Goal: Use online tool/utility: Utilize a website feature to perform a specific function

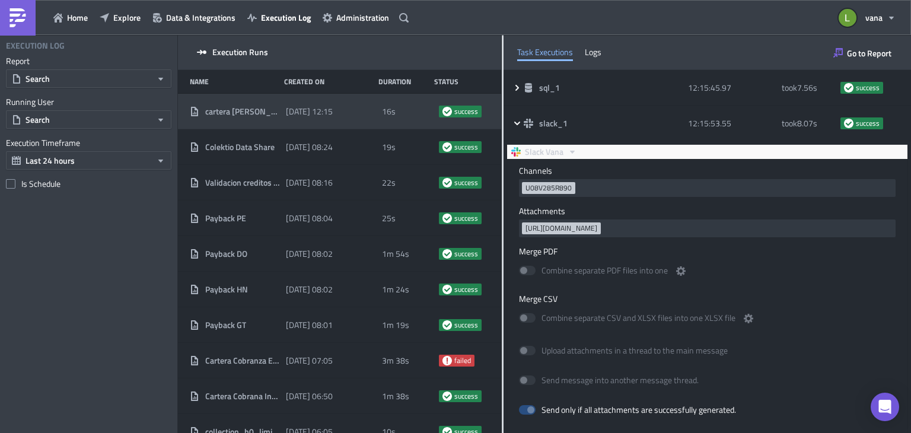
click at [17, 22] on img at bounding box center [17, 17] width 19 height 19
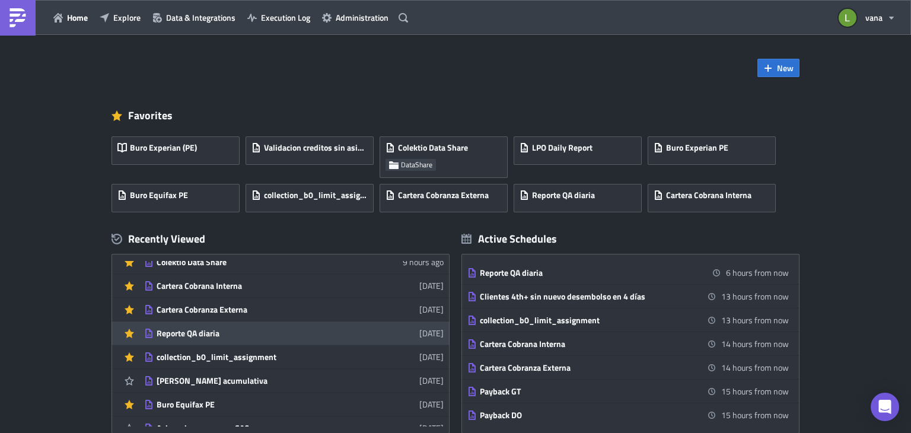
scroll to position [37, 0]
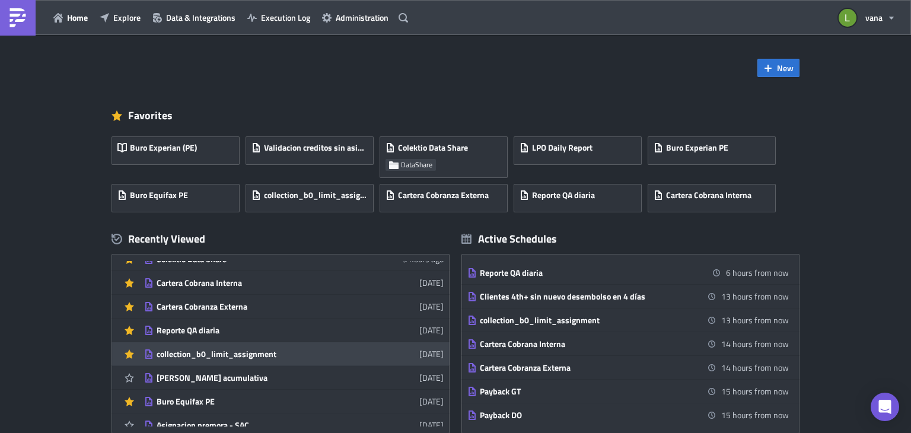
click at [251, 354] on div "collection_b0_limit_assignment" at bounding box center [261, 354] width 208 height 11
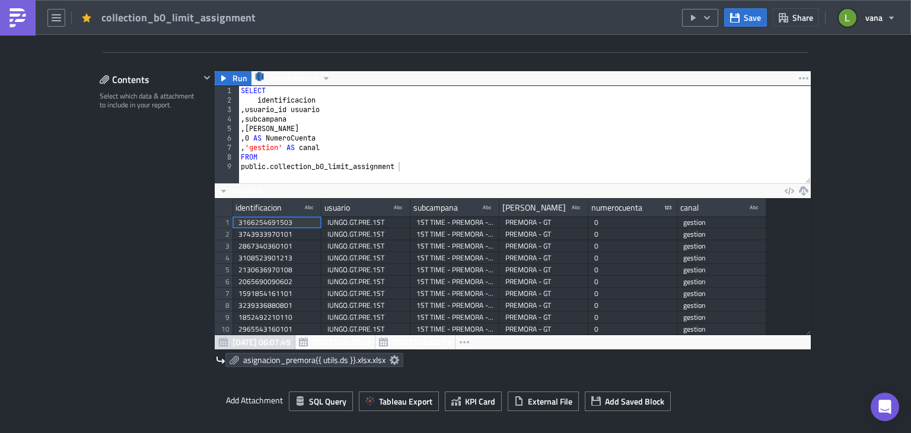
scroll to position [348, 0]
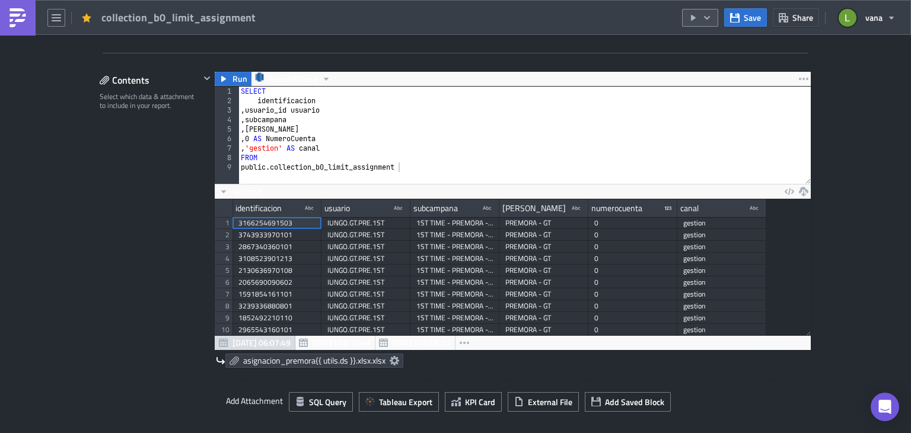
click at [709, 18] on icon "button" at bounding box center [706, 17] width 9 height 9
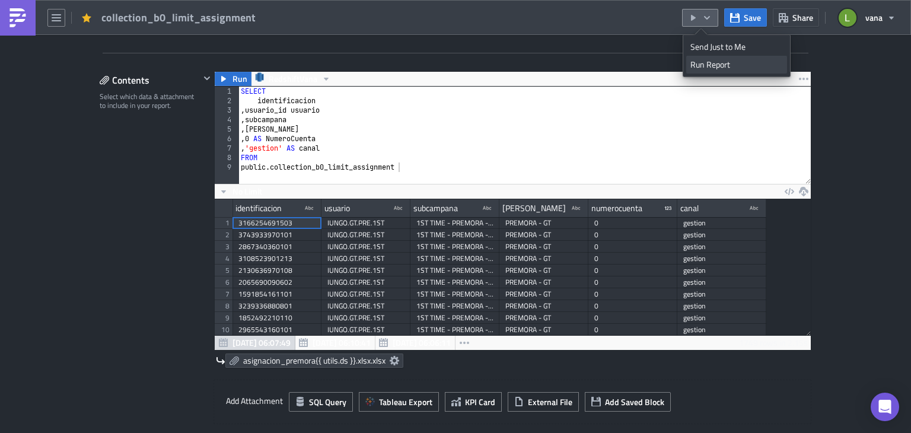
click at [705, 67] on div "Run Report" at bounding box center [736, 65] width 93 height 12
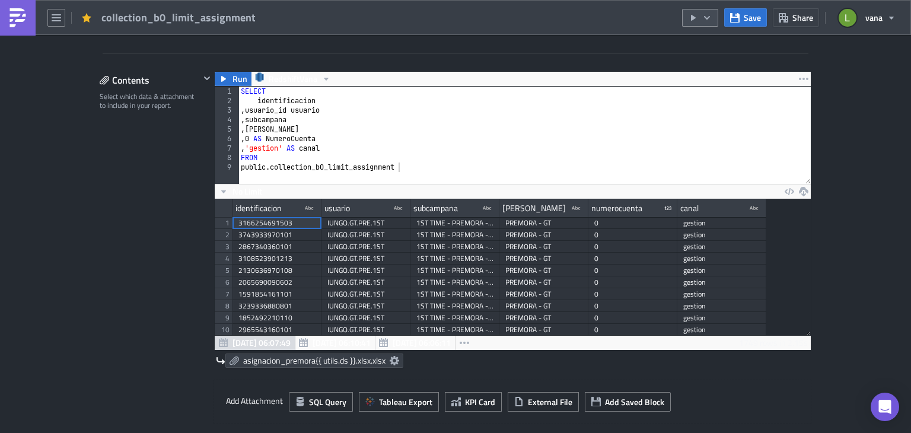
click at [704, 17] on icon "button" at bounding box center [706, 17] width 9 height 9
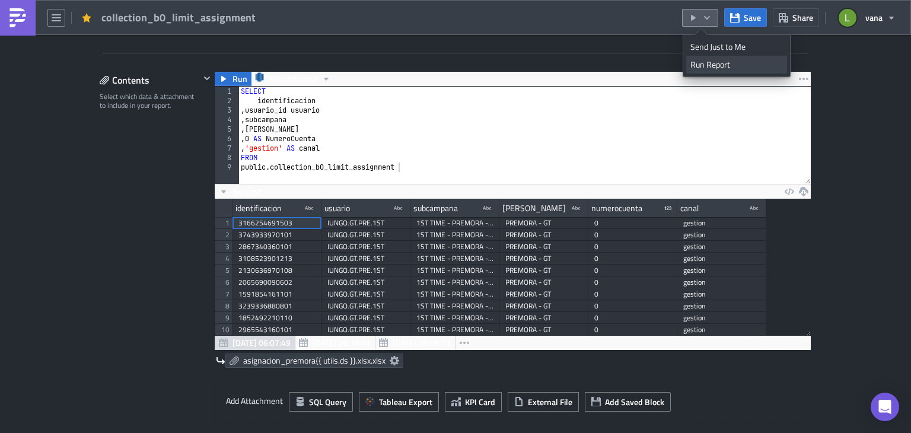
click at [709, 63] on div "Run Report" at bounding box center [736, 65] width 93 height 12
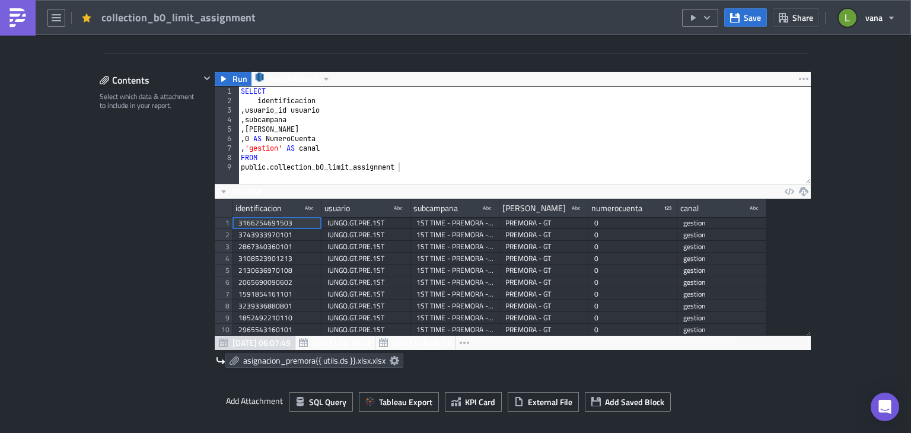
click at [14, 24] on img at bounding box center [17, 17] width 19 height 19
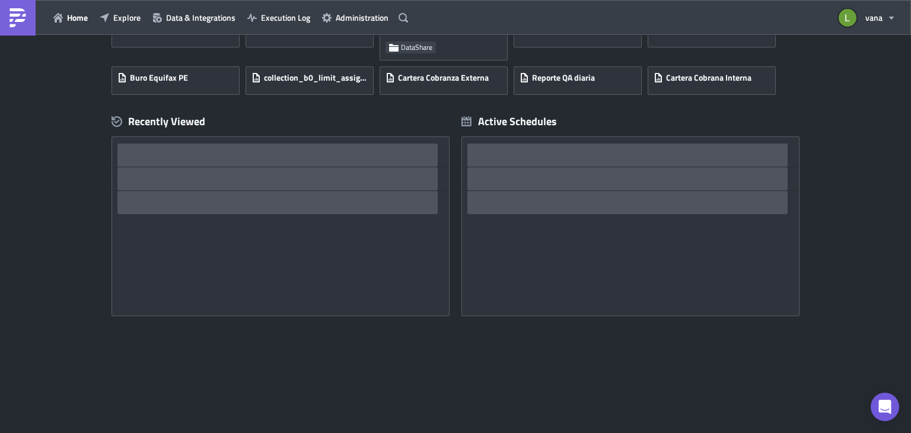
scroll to position [118, 0]
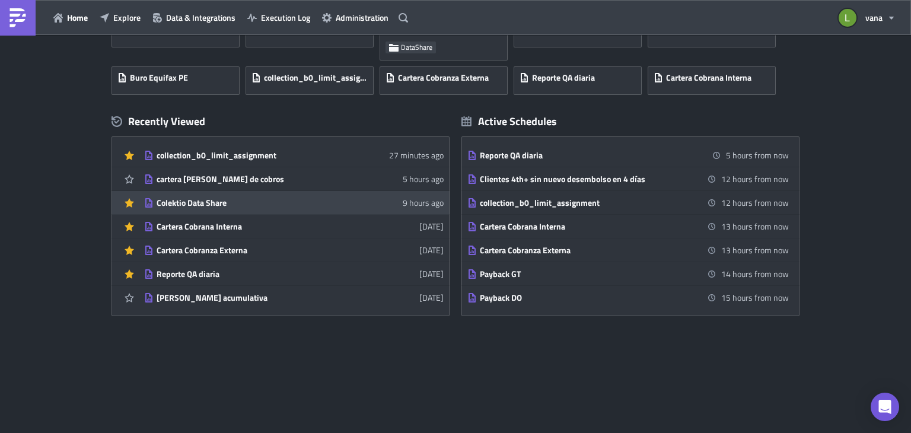
click at [244, 198] on div "Colektio Data Share" at bounding box center [261, 202] width 208 height 11
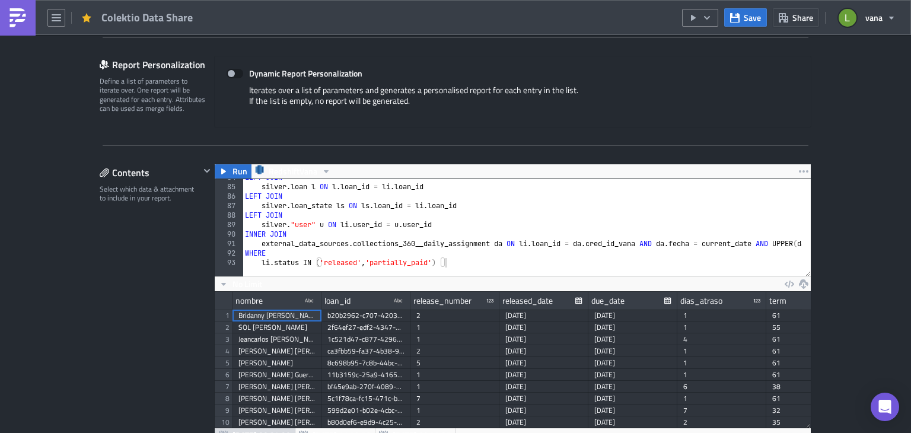
scroll to position [794, 0]
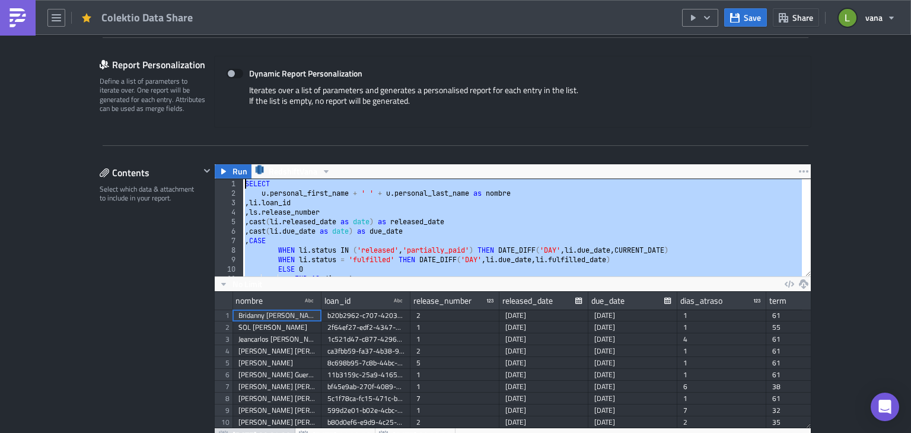
scroll to position [0, 0]
drag, startPoint x: 458, startPoint y: 260, endPoint x: 230, endPoint y: 152, distance: 251.7
type textarea "SELECT u.personal_first_name + ' ' + u.personal_last_name as nombre"
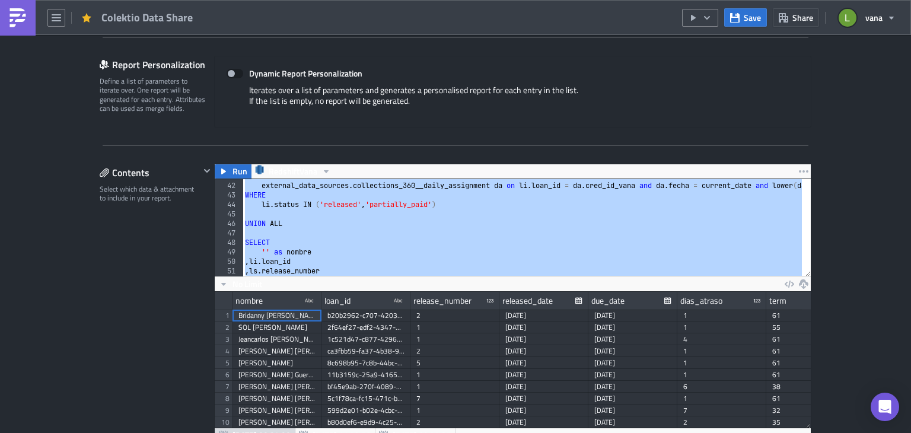
scroll to position [387, 0]
click at [415, 213] on div "INNER JOIN external_data_sources . collections_360__daily_assignment da on li .…" at bounding box center [522, 227] width 559 height 97
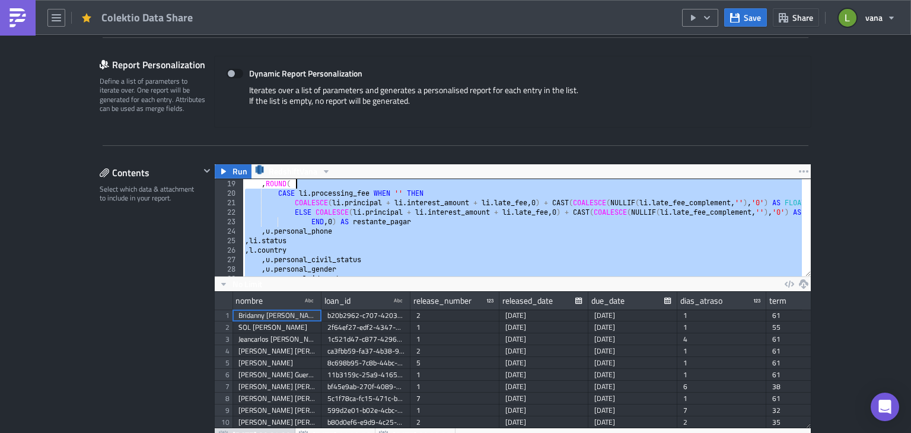
scroll to position [0, 0]
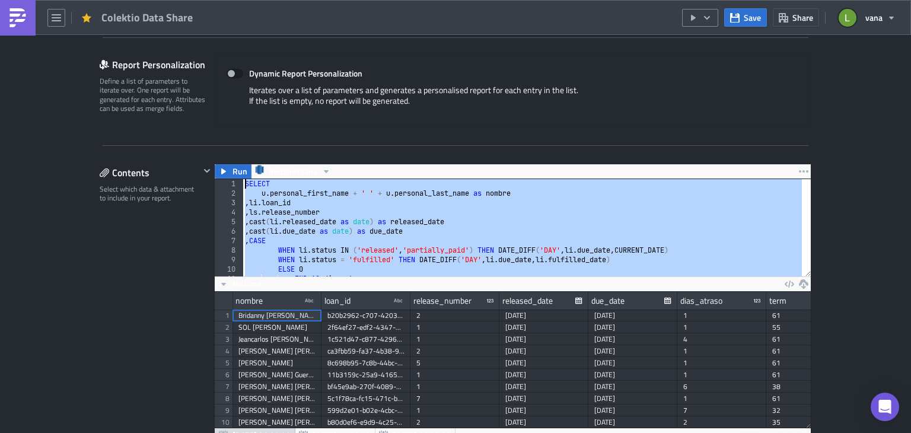
drag, startPoint x: 451, startPoint y: 203, endPoint x: 251, endPoint y: 135, distance: 210.8
paste textarea "li.status IN ('released', 'partially_paid')"
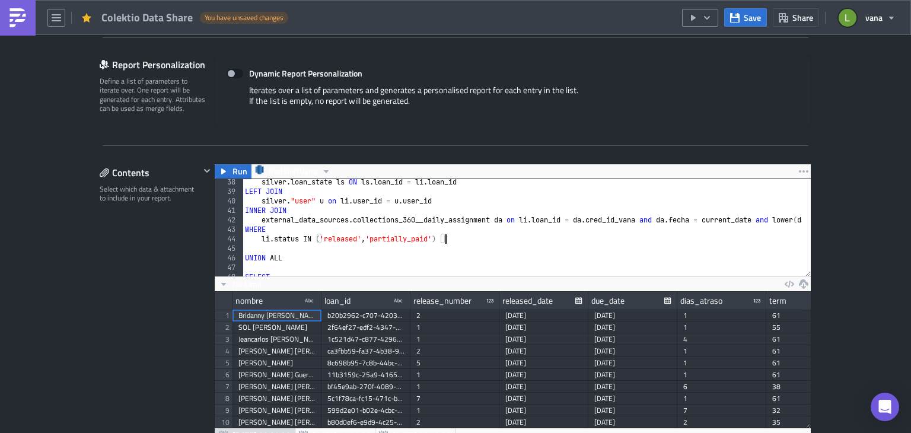
scroll to position [353, 0]
click at [743, 12] on button "Save" at bounding box center [745, 17] width 43 height 18
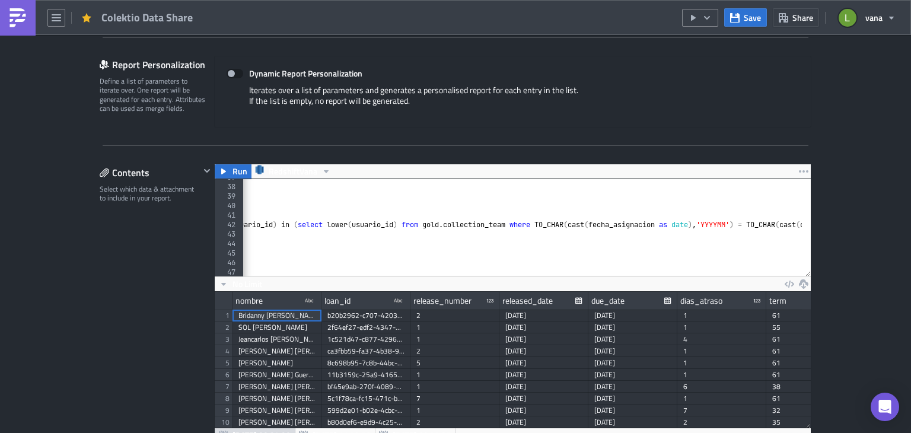
scroll to position [0, 552]
type textarea "external_data_sources.collections_360__daily_assignment da on [DOMAIN_NAME]_id …"
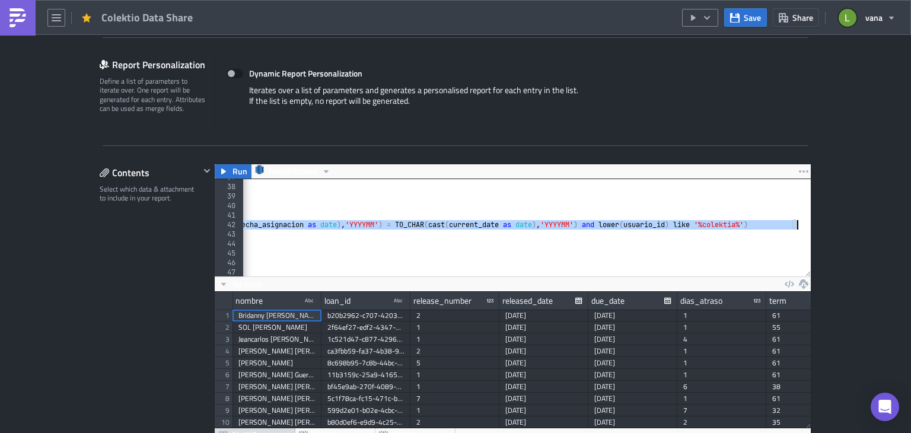
scroll to position [0, 929]
drag, startPoint x: 337, startPoint y: 225, endPoint x: 792, endPoint y: 224, distance: 454.8
click at [792, 224] on div "LEFT JOIN silver . loan_state ls ON ls . loan_id = li . loan_id LEFT JOIN silve…" at bounding box center [94, 226] width 1563 height 107
